Goal: Task Accomplishment & Management: Complete application form

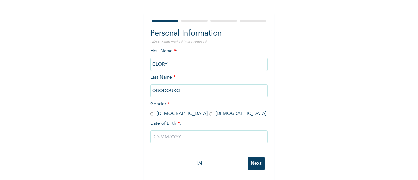
click at [169, 109] on span "Gender * : [DEMOGRAPHIC_DATA] [DEMOGRAPHIC_DATA]" at bounding box center [208, 109] width 116 height 14
click at [209, 111] on input "radio" at bounding box center [210, 114] width 3 height 6
radio input "true"
click at [218, 136] on input "text" at bounding box center [209, 136] width 118 height 13
select select "9"
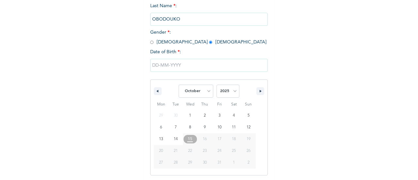
scroll to position [117, 0]
click at [227, 90] on select "2025 2024 2023 2022 2021 2020 2019 2018 2017 2016 2015 2014 2013 2012 2011 2010…" at bounding box center [228, 90] width 23 height 13
select select "1992"
click at [217, 84] on select "2025 2024 2023 2022 2021 2020 2019 2018 2017 2016 2015 2014 2013 2012 2011 2010…" at bounding box center [228, 90] width 23 height 13
click at [201, 89] on select "January February March April May June July August September October November De…" at bounding box center [196, 90] width 35 height 13
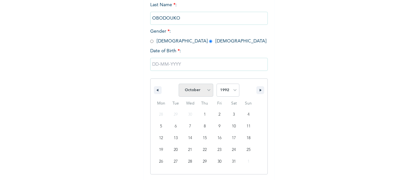
select select "10"
click at [179, 84] on select "January February March April May June July August September October November De…" at bounding box center [196, 90] width 35 height 13
type input "[DATE]"
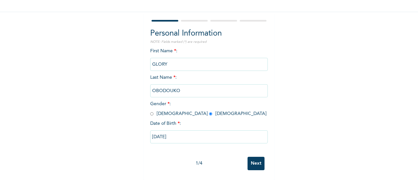
click at [256, 157] on input "Next" at bounding box center [256, 163] width 17 height 13
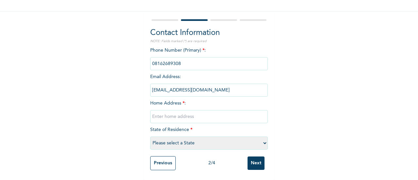
paste input "[STREET_ADDRESS]"
type input "[STREET_ADDRESS]"
click at [176, 141] on select "Please select a State [PERSON_NAME] (FCT) [PERSON_NAME] Ibom [GEOGRAPHIC_DATA] …" at bounding box center [209, 143] width 118 height 13
select select "25"
click at [150, 137] on select "Please select a State [PERSON_NAME] (FCT) [PERSON_NAME] Ibom [GEOGRAPHIC_DATA] …" at bounding box center [209, 143] width 118 height 13
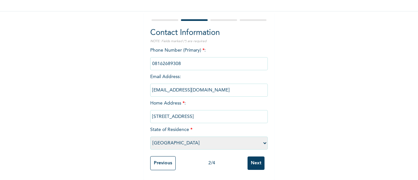
scroll to position [51, 0]
click at [174, 59] on input "phone" at bounding box center [209, 63] width 118 height 13
click at [260, 157] on input "Next" at bounding box center [256, 163] width 17 height 13
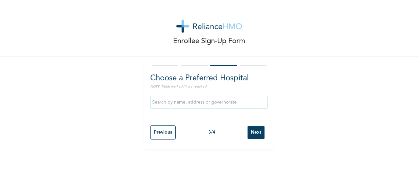
click at [239, 102] on input "text" at bounding box center [209, 102] width 118 height 13
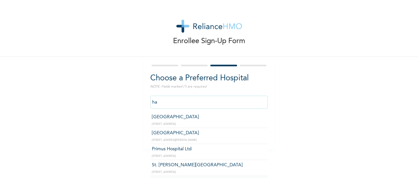
type input "h"
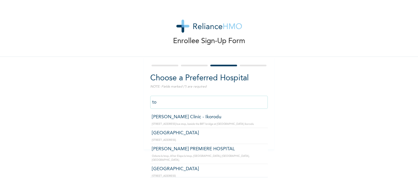
type input "t"
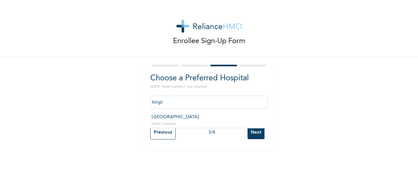
type input "[GEOGRAPHIC_DATA]"
click at [261, 139] on input "Next" at bounding box center [256, 132] width 17 height 13
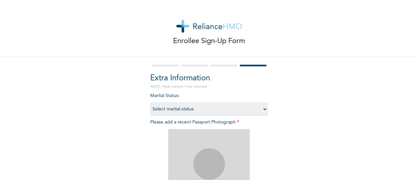
click at [231, 104] on select "Select marital status [DEMOGRAPHIC_DATA] Married [DEMOGRAPHIC_DATA] Widow/[DEMO…" at bounding box center [209, 109] width 118 height 13
select select "1"
click at [150, 103] on select "Select marital status [DEMOGRAPHIC_DATA] Married [DEMOGRAPHIC_DATA] Widow/[DEMO…" at bounding box center [209, 109] width 118 height 13
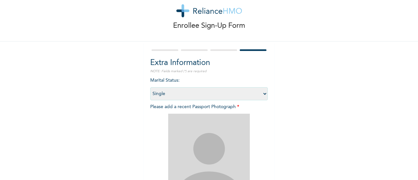
scroll to position [98, 0]
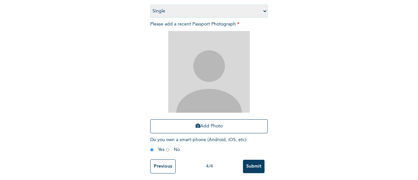
click at [228, 118] on div "Add Photo" at bounding box center [209, 82] width 118 height 109
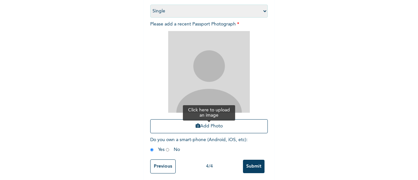
click at [228, 123] on button "Add Photo" at bounding box center [209, 126] width 118 height 14
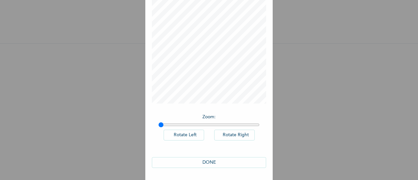
scroll to position [48, 0]
click at [227, 164] on button "DONE" at bounding box center [209, 162] width 114 height 11
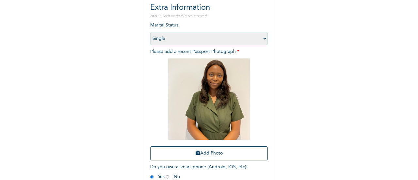
scroll to position [107, 0]
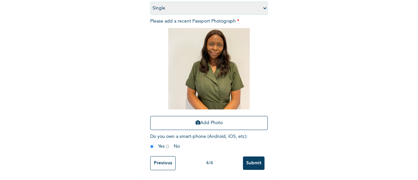
click at [250, 157] on input "Submit" at bounding box center [254, 163] width 22 height 13
